Goal: Use online tool/utility: Utilize a website feature to perform a specific function

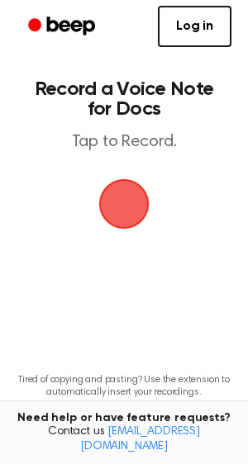
click at [121, 207] on span "button" at bounding box center [124, 204] width 46 height 46
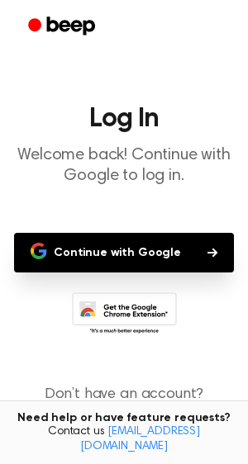
click at [116, 254] on button "Continue with Google" at bounding box center [124, 253] width 220 height 40
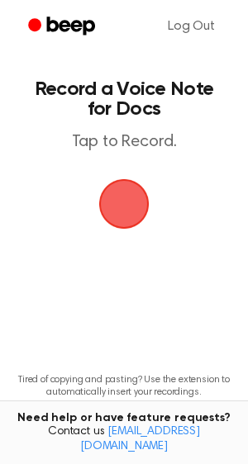
click at [123, 215] on span "button" at bounding box center [123, 203] width 79 height 79
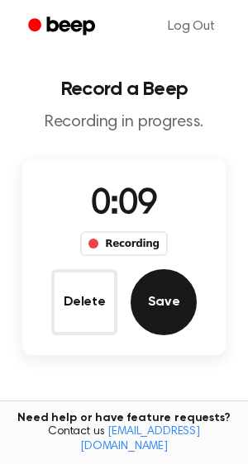
click at [159, 287] on button "Save" at bounding box center [163, 302] width 66 height 66
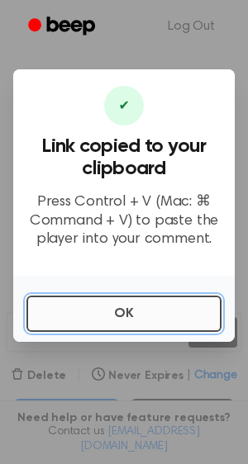
click at [102, 311] on button "OK" at bounding box center [123, 314] width 195 height 36
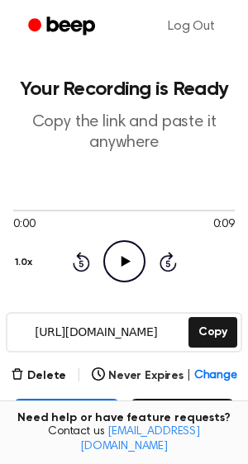
click at [131, 262] on icon "Play Audio" at bounding box center [124, 261] width 42 height 42
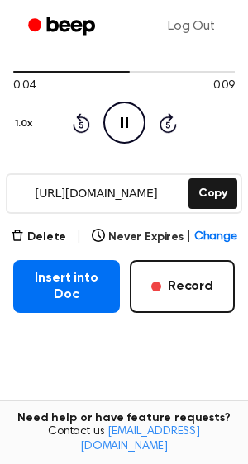
scroll to position [131, 0]
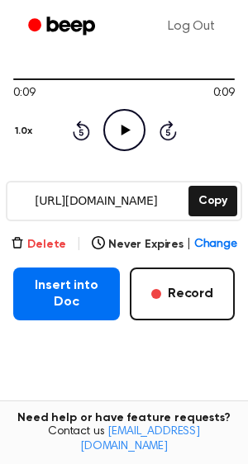
click at [40, 239] on button "Delete" at bounding box center [38, 244] width 55 height 17
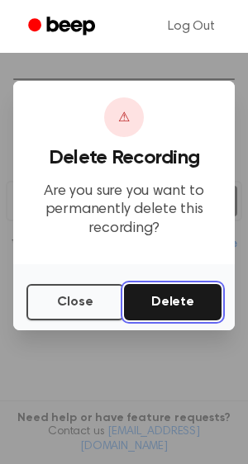
click at [165, 306] on button "Delete" at bounding box center [172, 302] width 97 height 36
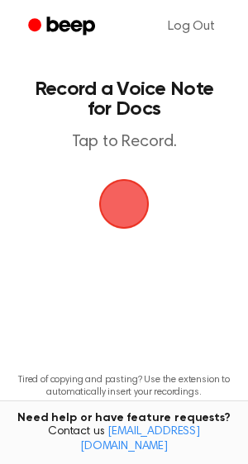
click at [136, 199] on span "button" at bounding box center [124, 204] width 46 height 46
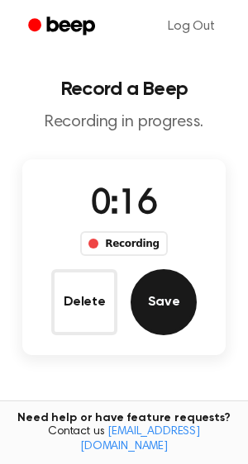
click at [154, 273] on button "Save" at bounding box center [163, 302] width 66 height 66
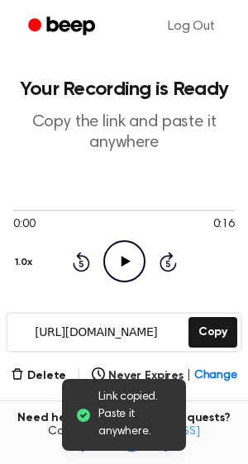
click at [122, 269] on icon "Play Audio" at bounding box center [124, 261] width 42 height 42
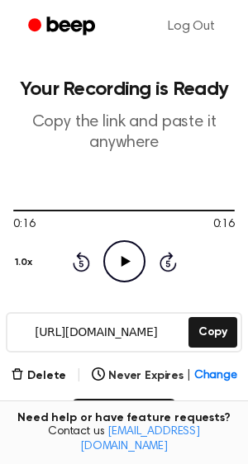
click at [156, 157] on main "Your Recording is Ready Copy the link and paste it anywhere 0:16 0:16 Your brow…" at bounding box center [124, 332] width 248 height 664
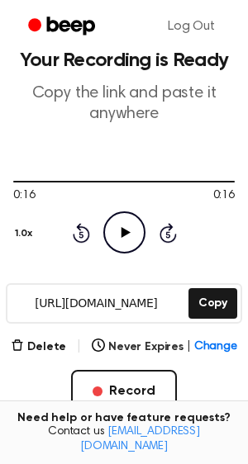
scroll to position [30, 0]
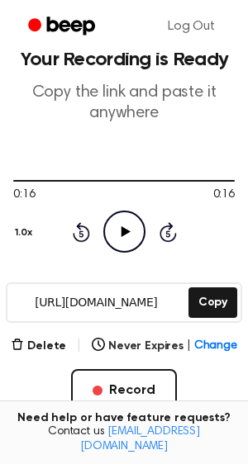
click at [50, 331] on main "Your Recording is Ready Copy the link and paste it anywhere 0:16 0:16 Your brow…" at bounding box center [124, 302] width 248 height 664
click at [50, 338] on button "Delete" at bounding box center [38, 346] width 55 height 17
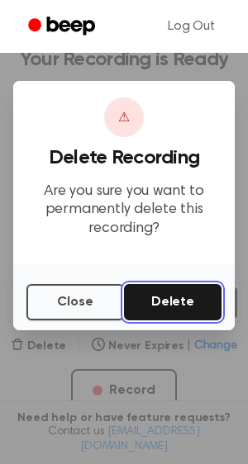
click at [179, 293] on button "Delete" at bounding box center [172, 302] width 97 height 36
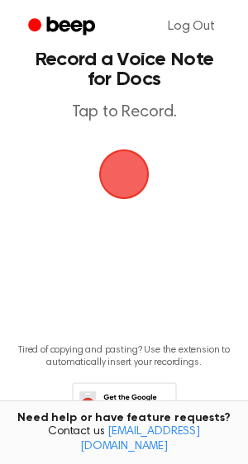
click at [135, 173] on span "button" at bounding box center [124, 174] width 46 height 46
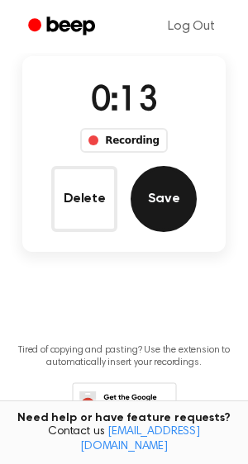
click at [172, 206] on button "Save" at bounding box center [163, 199] width 66 height 66
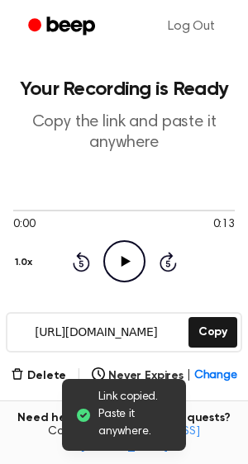
click at [116, 258] on icon "Play Audio" at bounding box center [124, 261] width 42 height 42
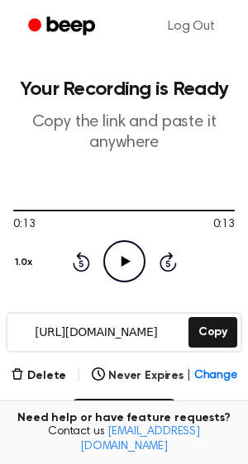
click at [25, 267] on button "1.0x" at bounding box center [25, 263] width 25 height 28
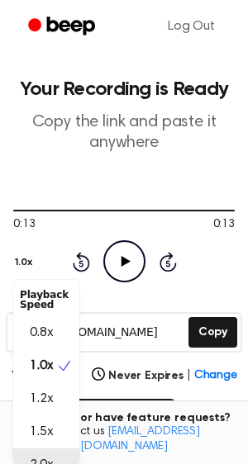
scroll to position [20, 0]
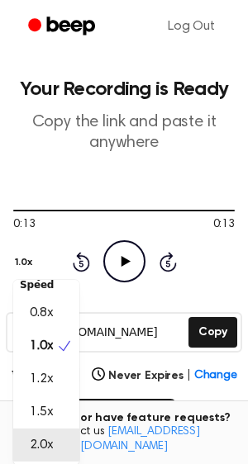
click at [48, 454] on span "2.0x" at bounding box center [41, 445] width 23 height 20
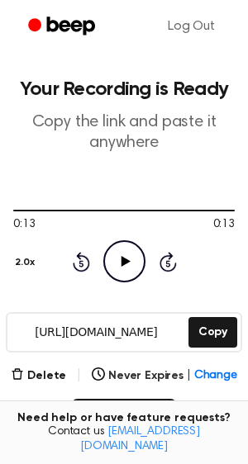
click at [126, 268] on icon "Play Audio" at bounding box center [124, 261] width 42 height 42
click at [59, 374] on button "Delete" at bounding box center [38, 375] width 55 height 17
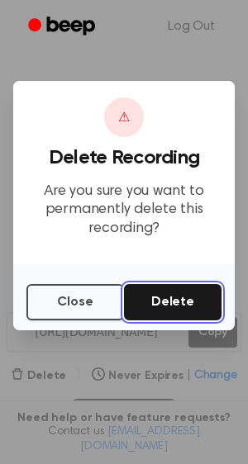
click at [164, 294] on button "Delete" at bounding box center [172, 302] width 97 height 36
